Goal: Feedback & Contribution: Submit feedback/report problem

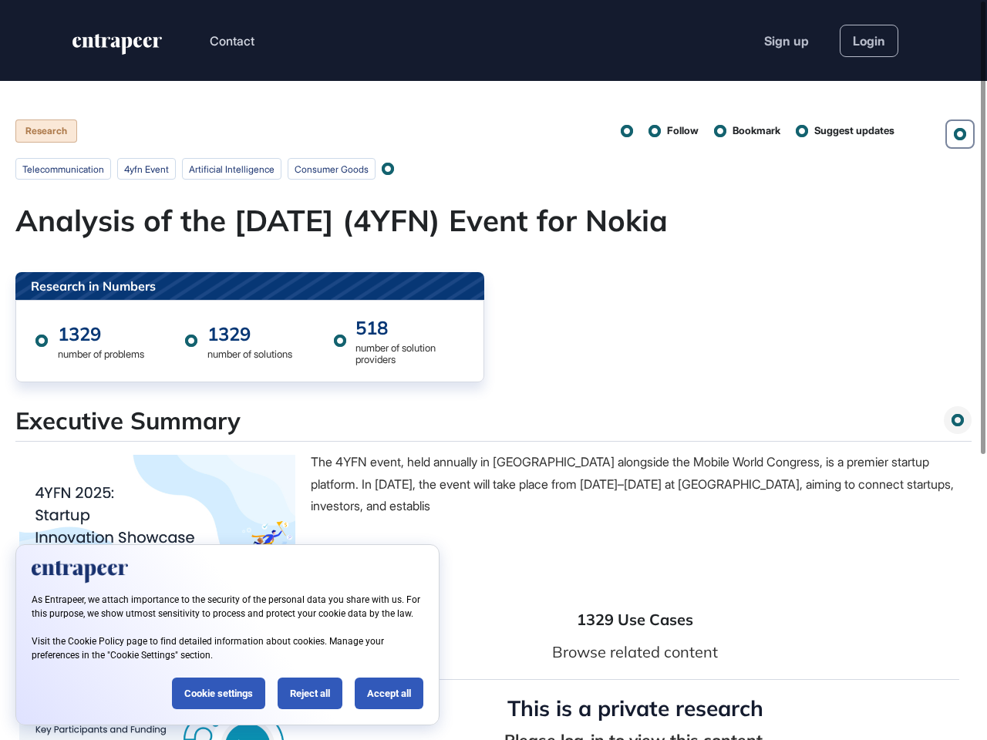
scroll to position [1, 1]
click at [493, 370] on div "Research in Numbers 1329 number of problems 1329 number of solutions 518 number…" at bounding box center [493, 326] width 956 height 109
click at [233, 41] on button "Contact" at bounding box center [232, 41] width 45 height 20
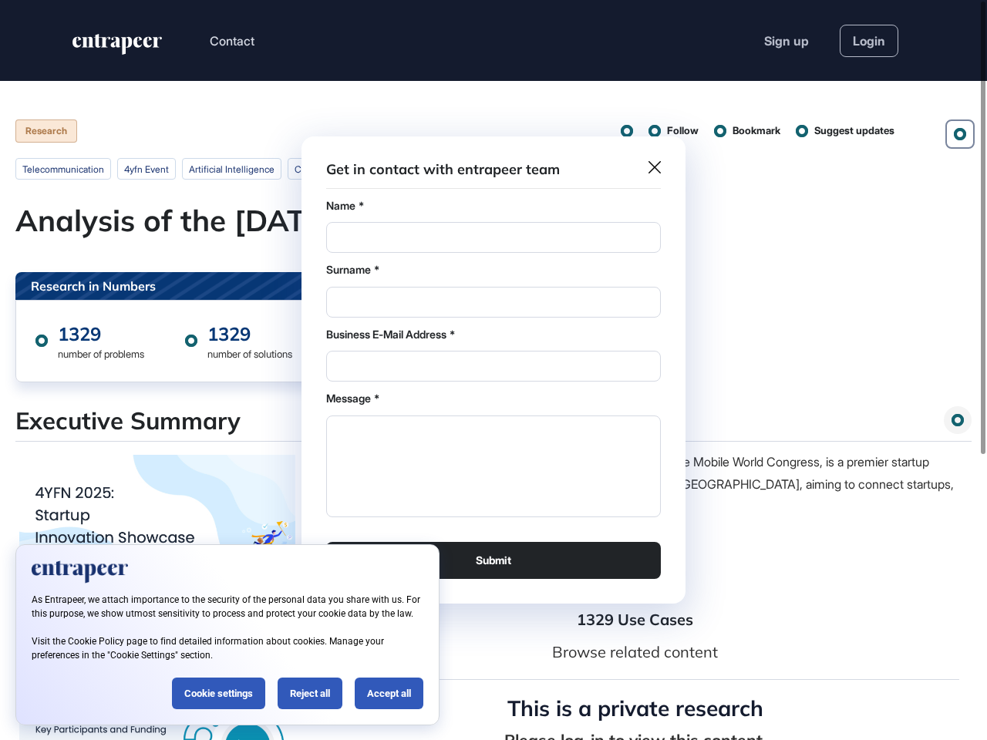
click at [960, 134] on div at bounding box center [493, 370] width 987 height 740
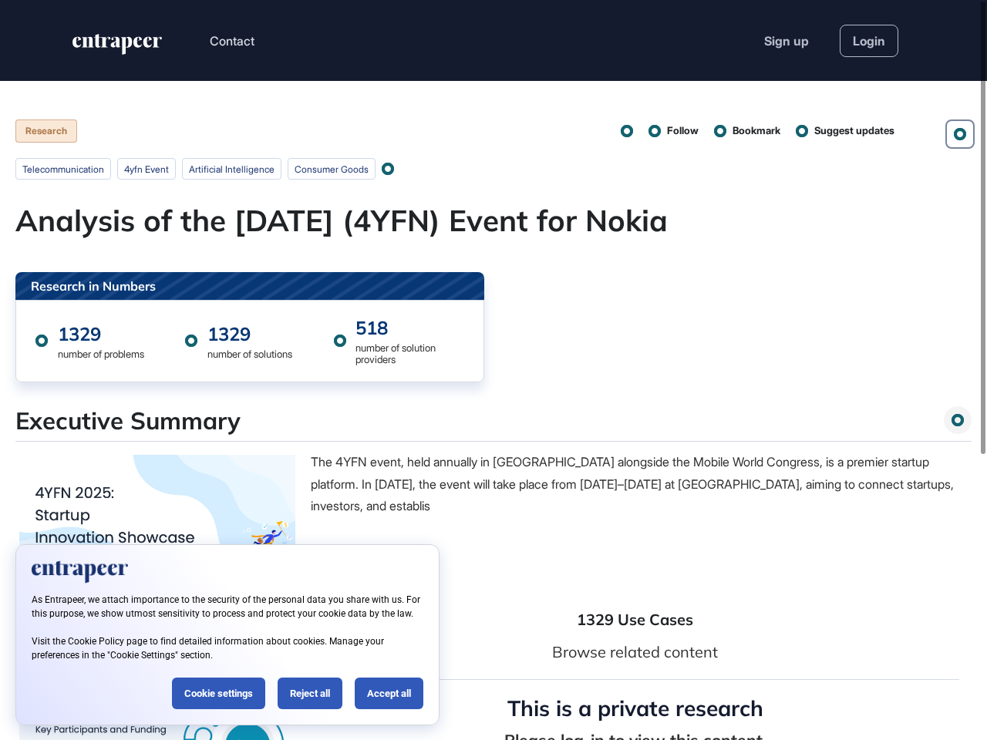
click at [622, 131] on div at bounding box center [627, 131] width 10 height 10
click at [667, 131] on span "Follow" at bounding box center [683, 130] width 32 height 15
click at [743, 131] on span "Bookmark" at bounding box center [756, 130] width 48 height 15
click at [844, 131] on span "Suggest updates" at bounding box center [854, 130] width 80 height 15
click at [393, 169] on div at bounding box center [387, 168] width 11 height 11
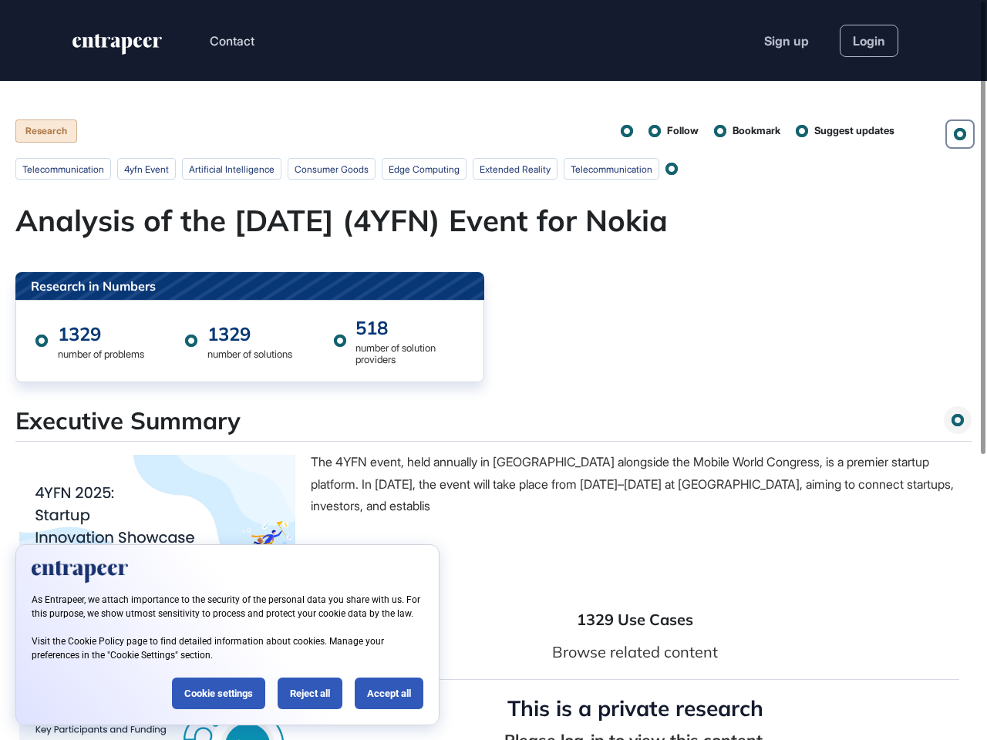
click at [493, 451] on p "**********" at bounding box center [493, 484] width 956 height 66
click at [493, 424] on div "Executive Summary" at bounding box center [493, 423] width 956 height 35
